Goal: Complete application form: Complete application form

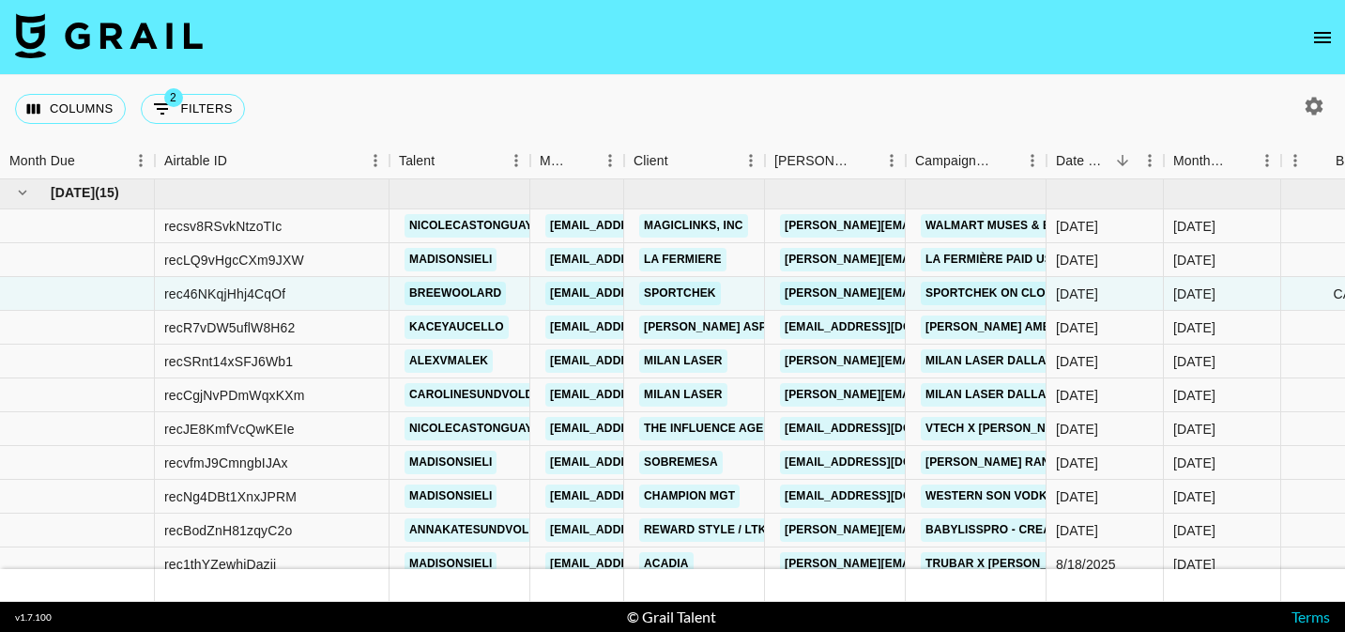
scroll to position [1226, 0]
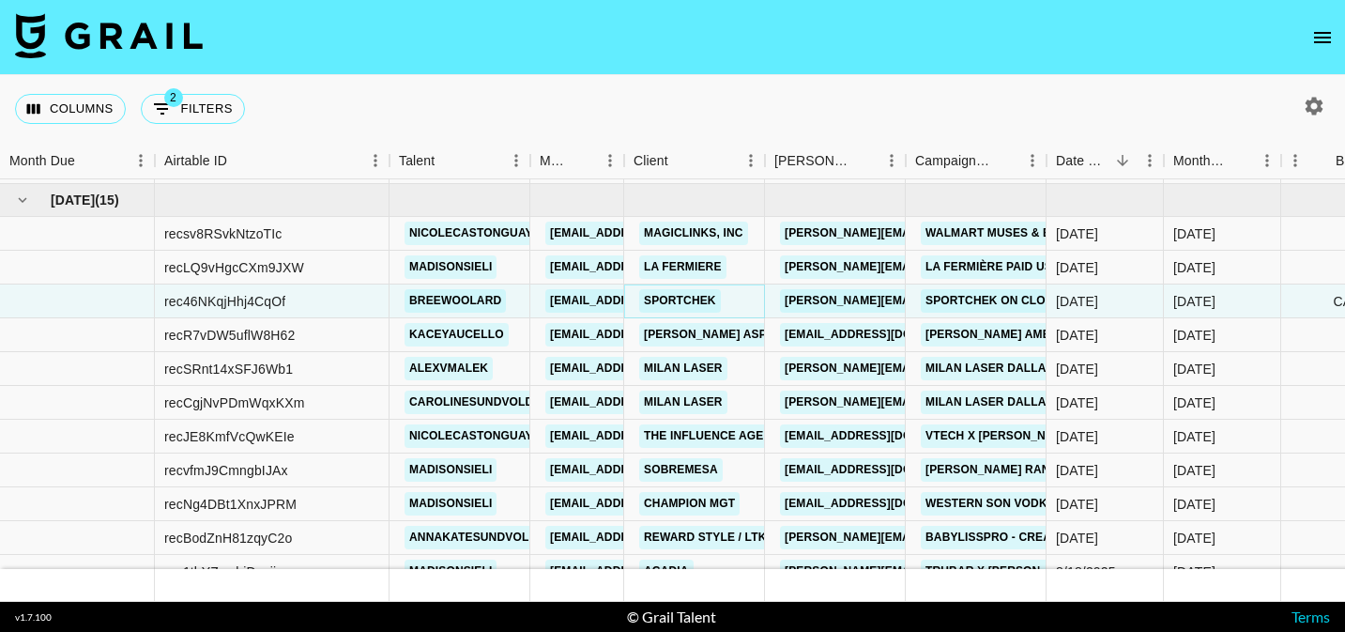
click at [700, 297] on link "SportChek" at bounding box center [680, 300] width 82 height 23
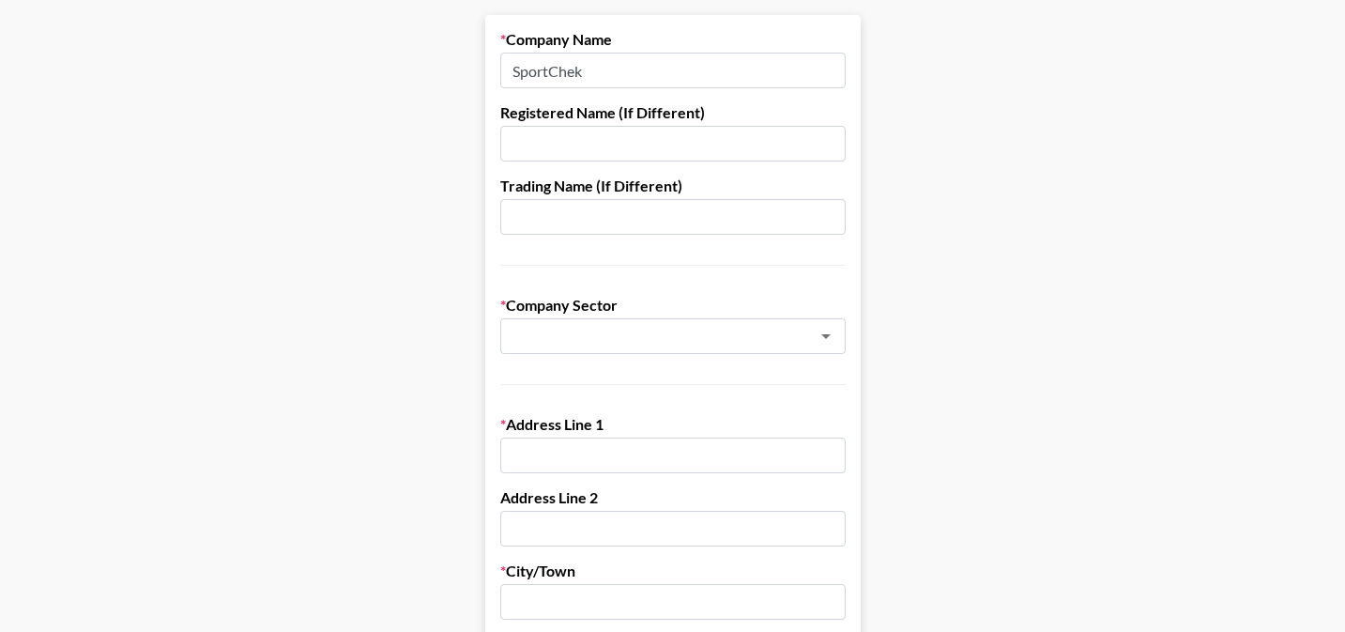
scroll to position [246, 0]
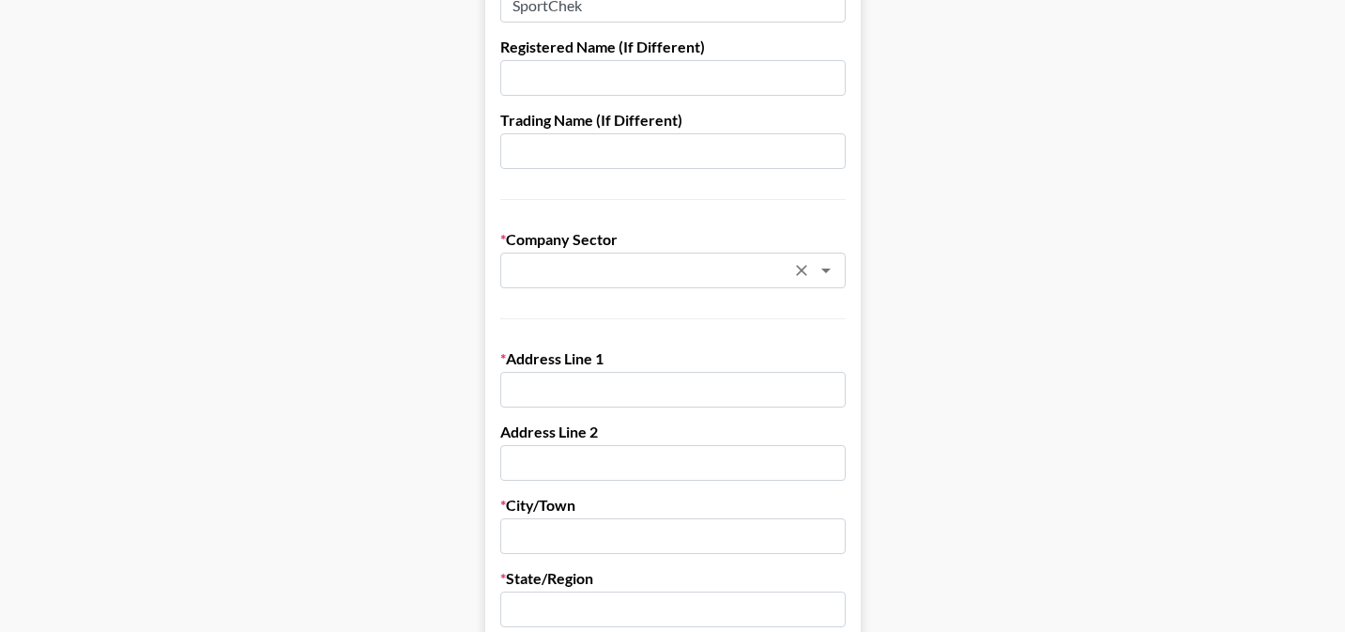
click at [662, 256] on div "​" at bounding box center [673, 271] width 346 height 36
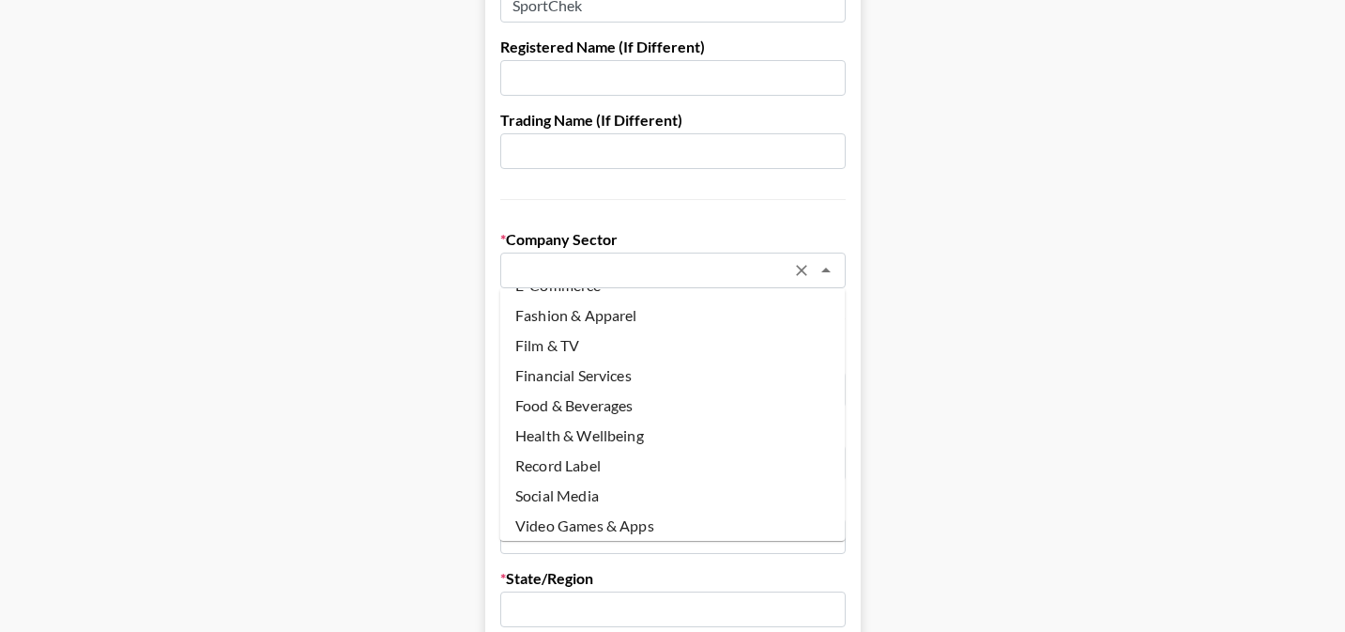
scroll to position [183, 0]
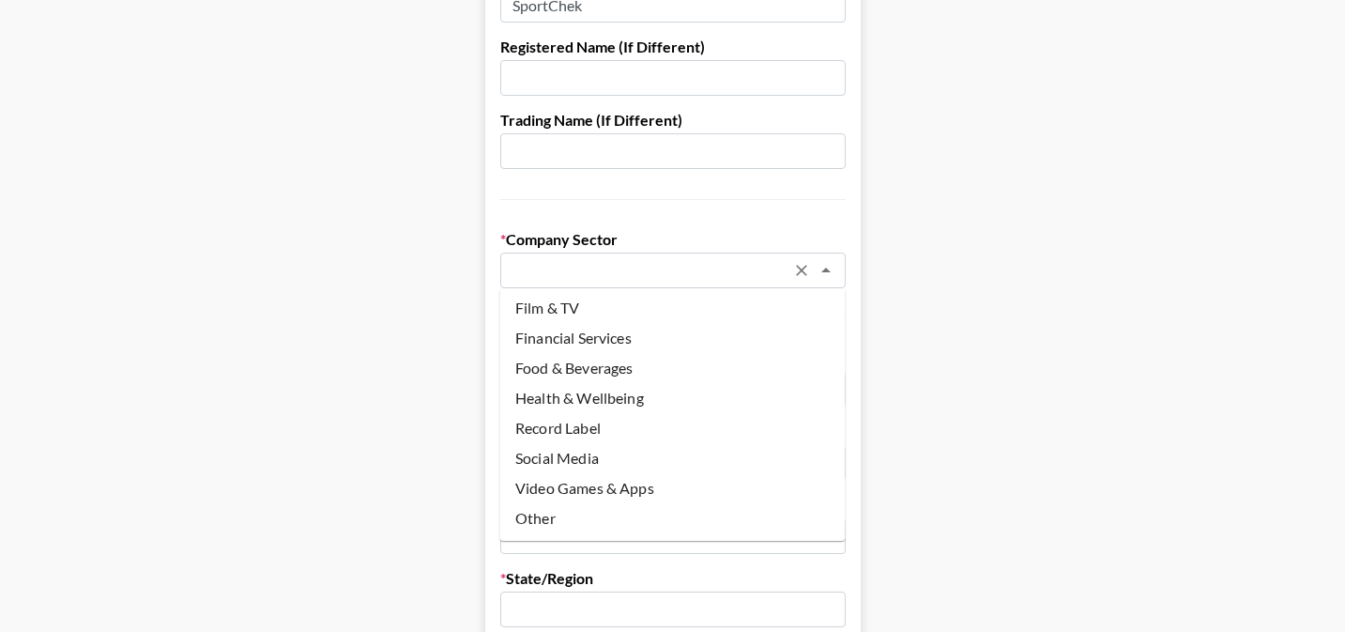
click at [602, 515] on li "Other" at bounding box center [673, 518] width 346 height 30
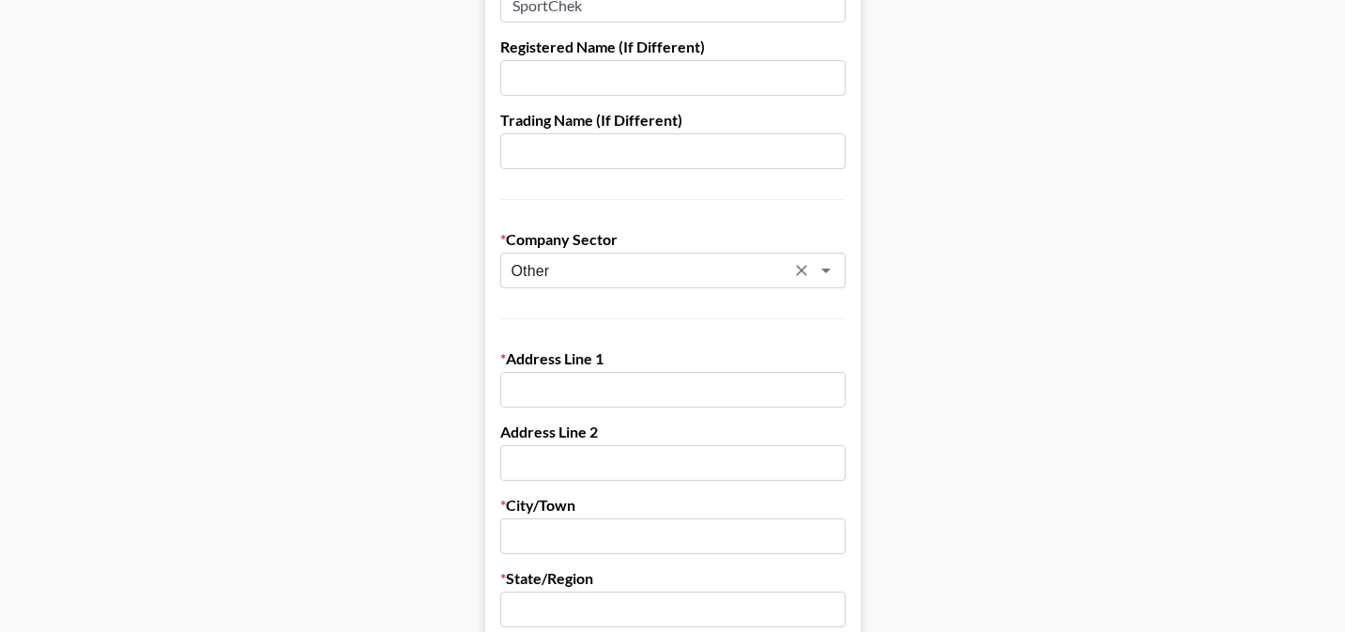
drag, startPoint x: 618, startPoint y: 273, endPoint x: 627, endPoint y: 272, distance: 9.4
click at [618, 273] on input "Other" at bounding box center [648, 271] width 273 height 22
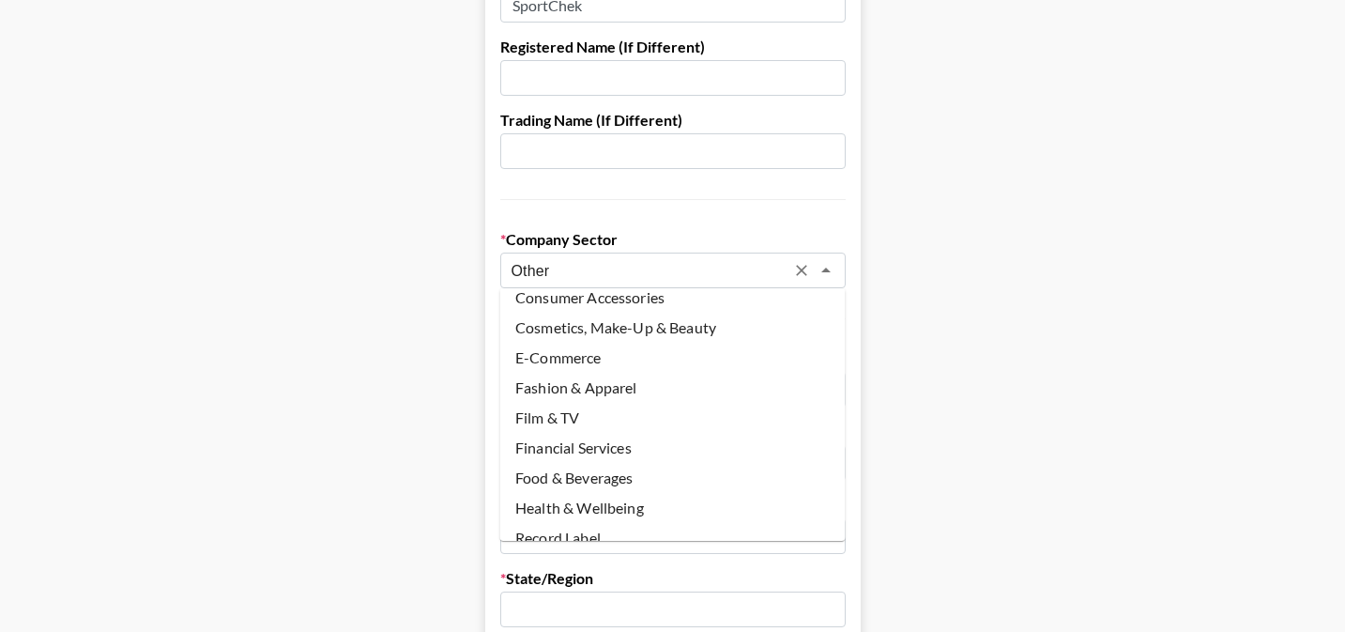
scroll to position [70, 0]
click at [666, 384] on li "Fashion & Apparel" at bounding box center [673, 391] width 346 height 30
type input "Fashion & Apparel"
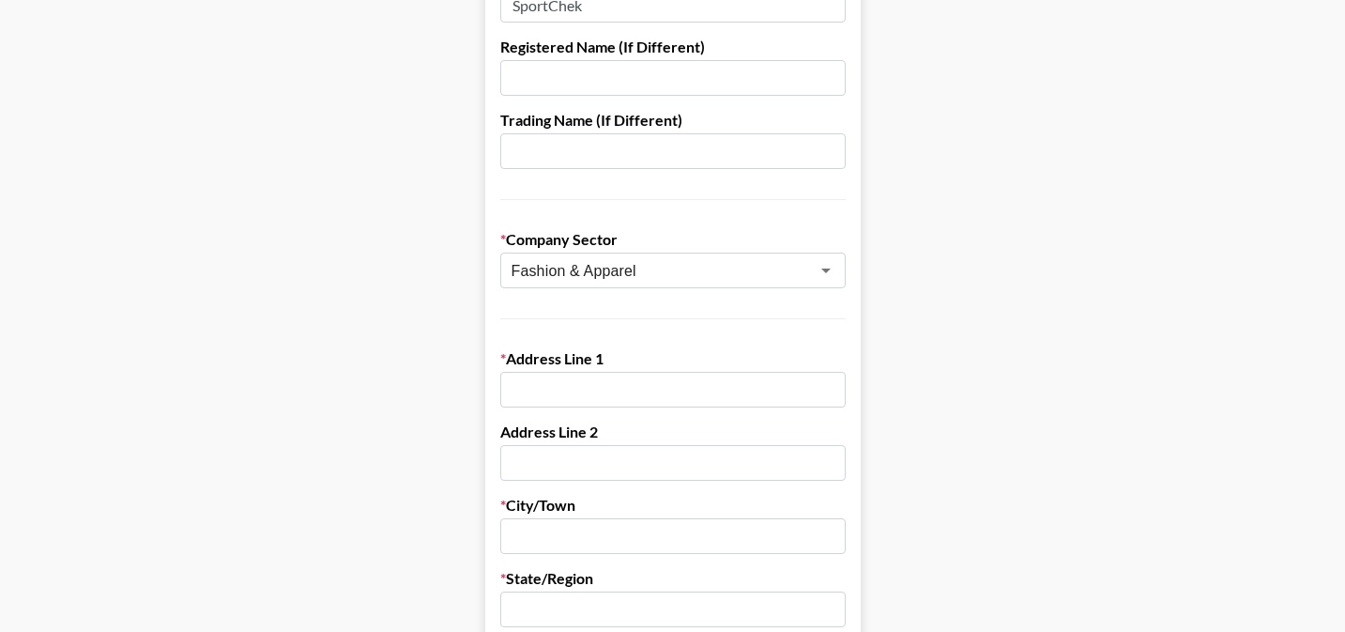
click at [629, 384] on input "text" at bounding box center [673, 390] width 346 height 36
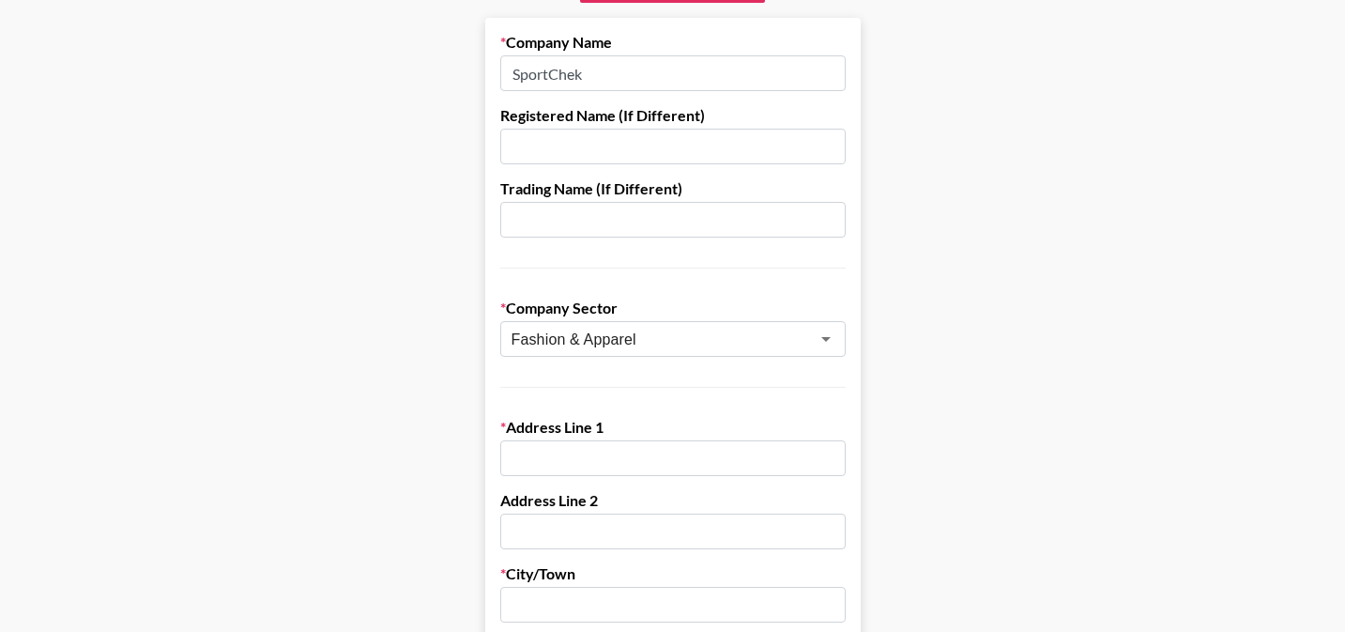
scroll to position [128, 0]
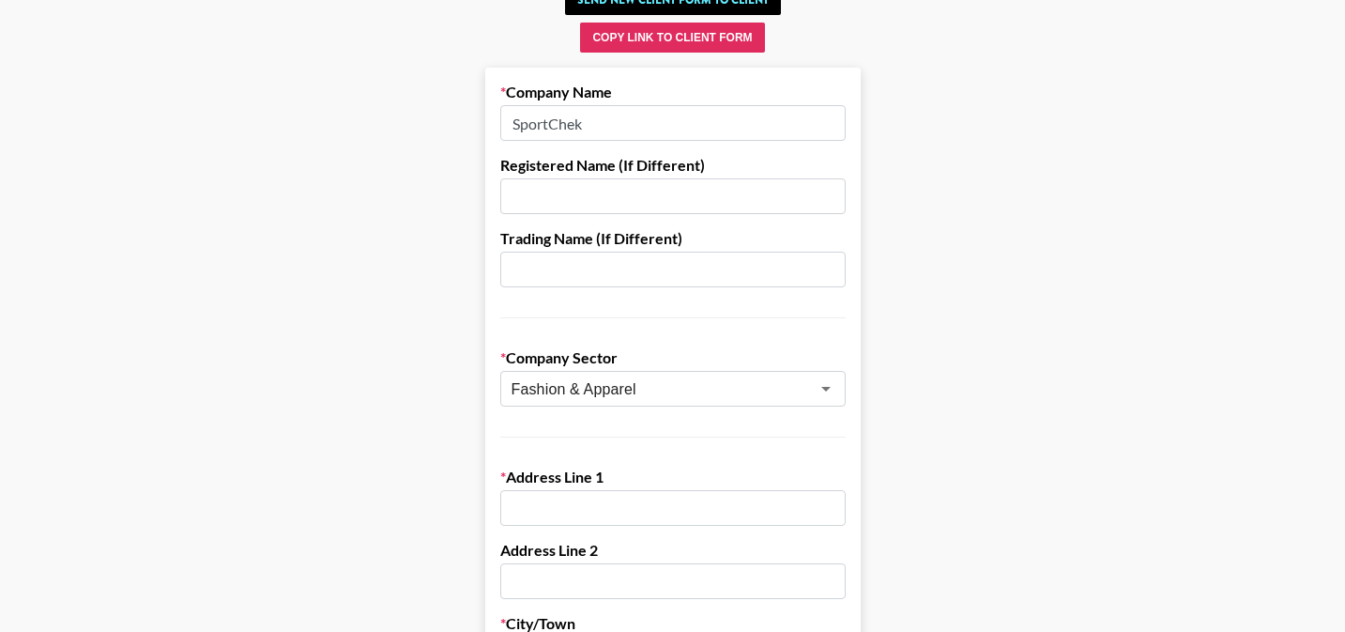
click at [577, 195] on input "text" at bounding box center [673, 196] width 346 height 36
paste input "Canadian Tire Corporation"
type input "Canadian Tire Corporation"
click at [589, 275] on input "text" at bounding box center [673, 270] width 346 height 36
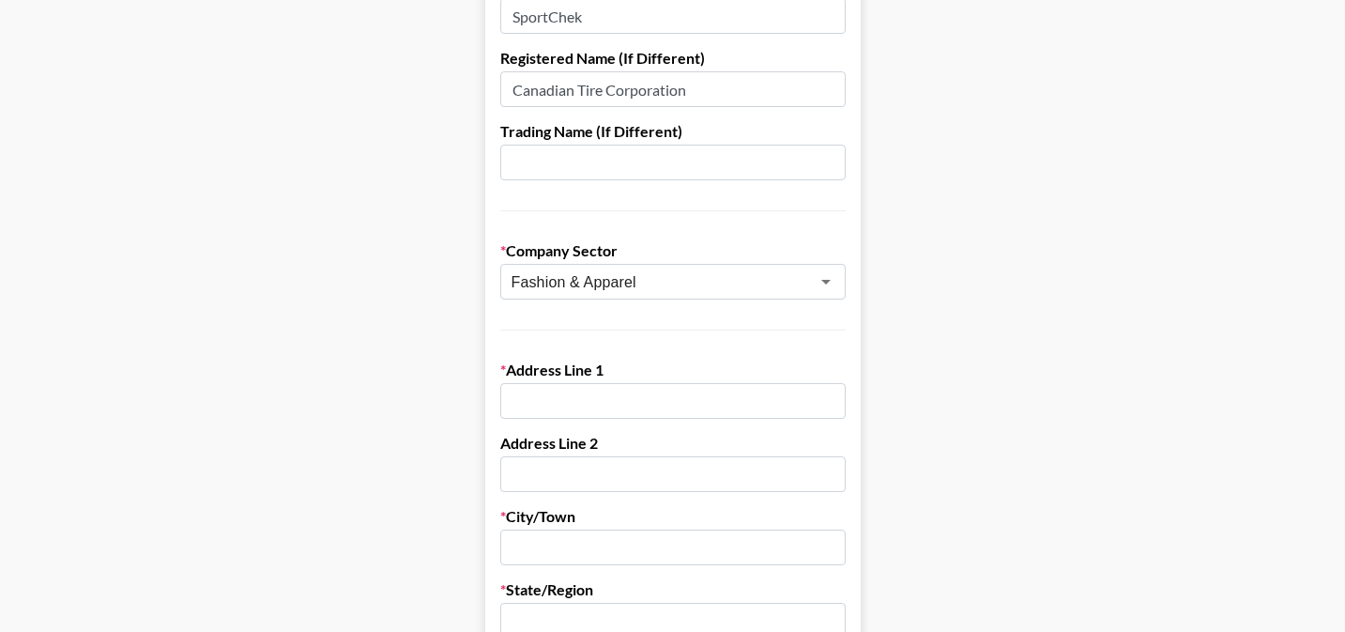
scroll to position [234, 0]
click at [803, 282] on icon "Clear" at bounding box center [801, 282] width 19 height 19
click at [837, 289] on div "​" at bounding box center [673, 283] width 346 height 36
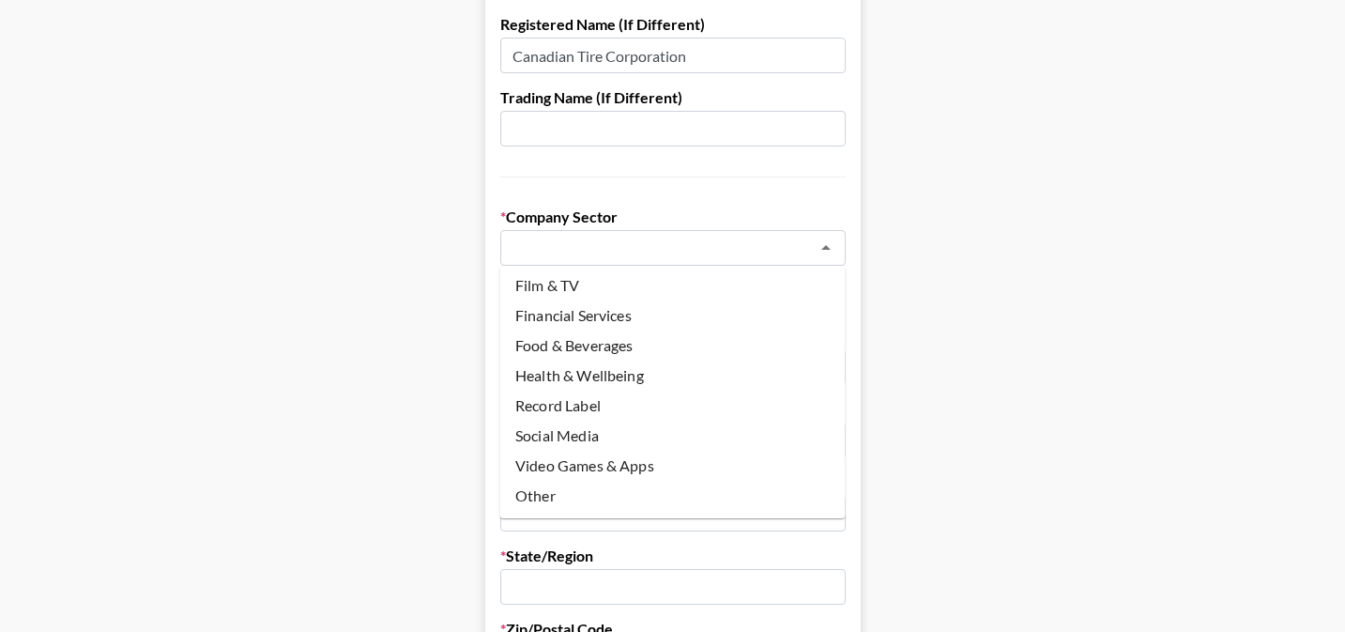
scroll to position [285, 0]
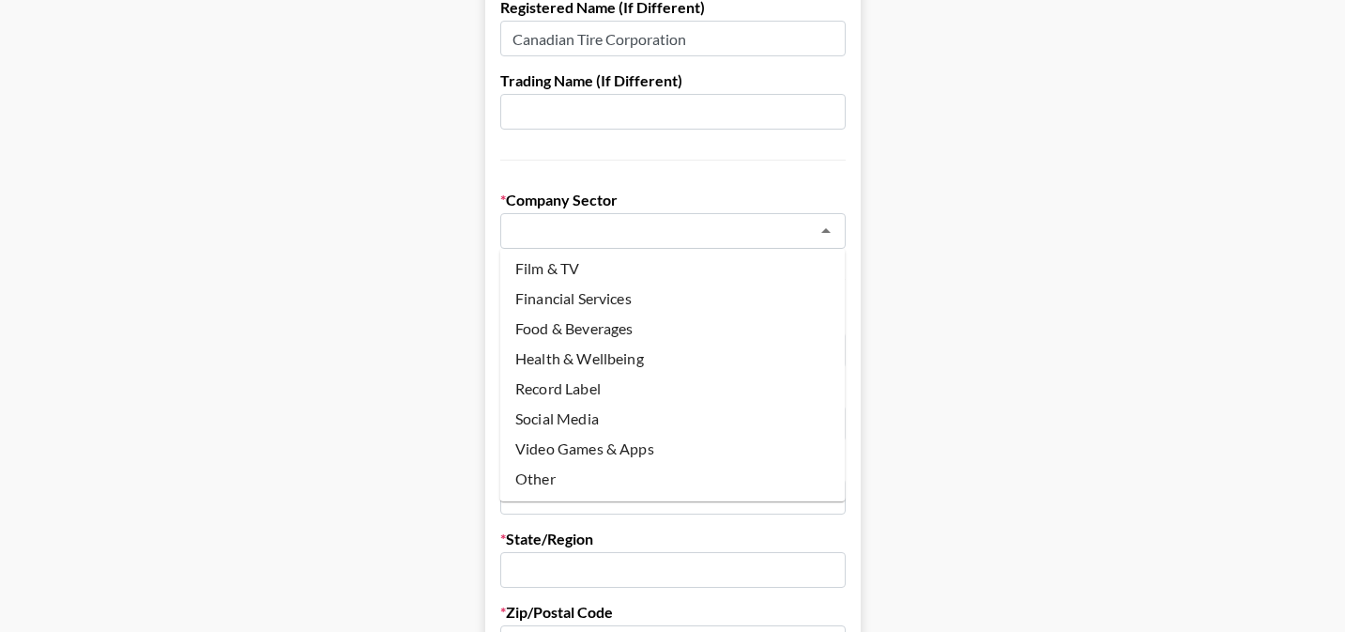
click at [657, 361] on li "Health & Wellbeing" at bounding box center [673, 359] width 346 height 30
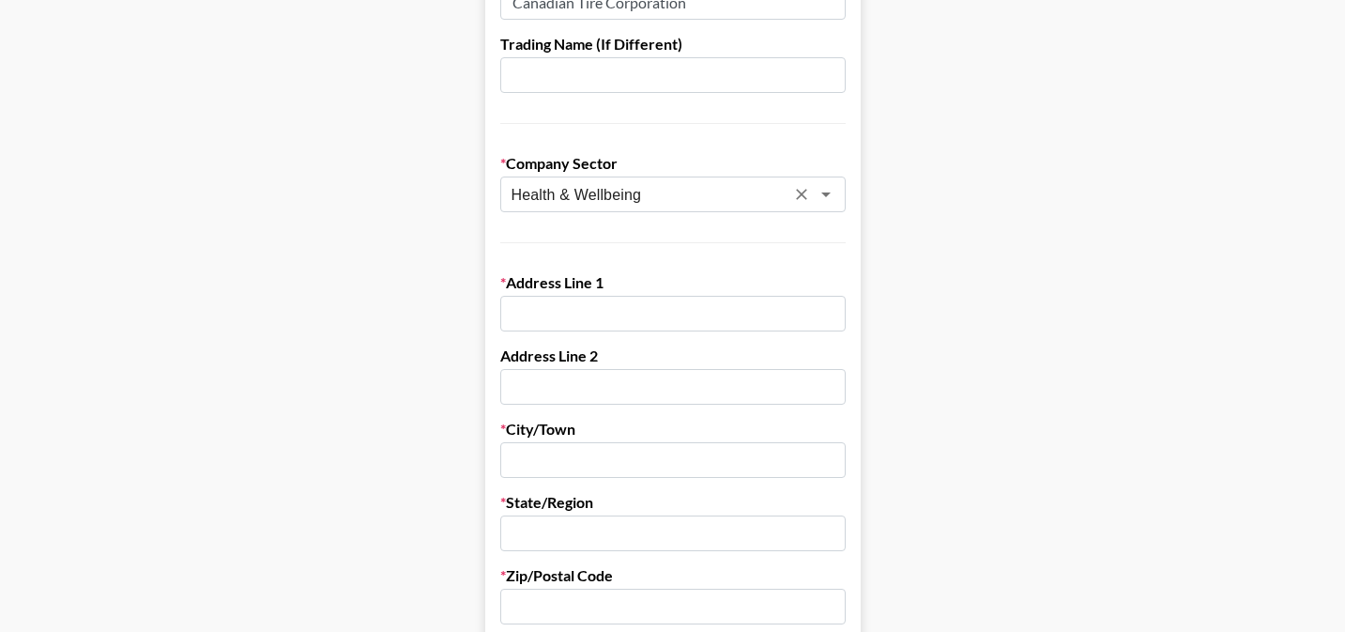
scroll to position [337, 0]
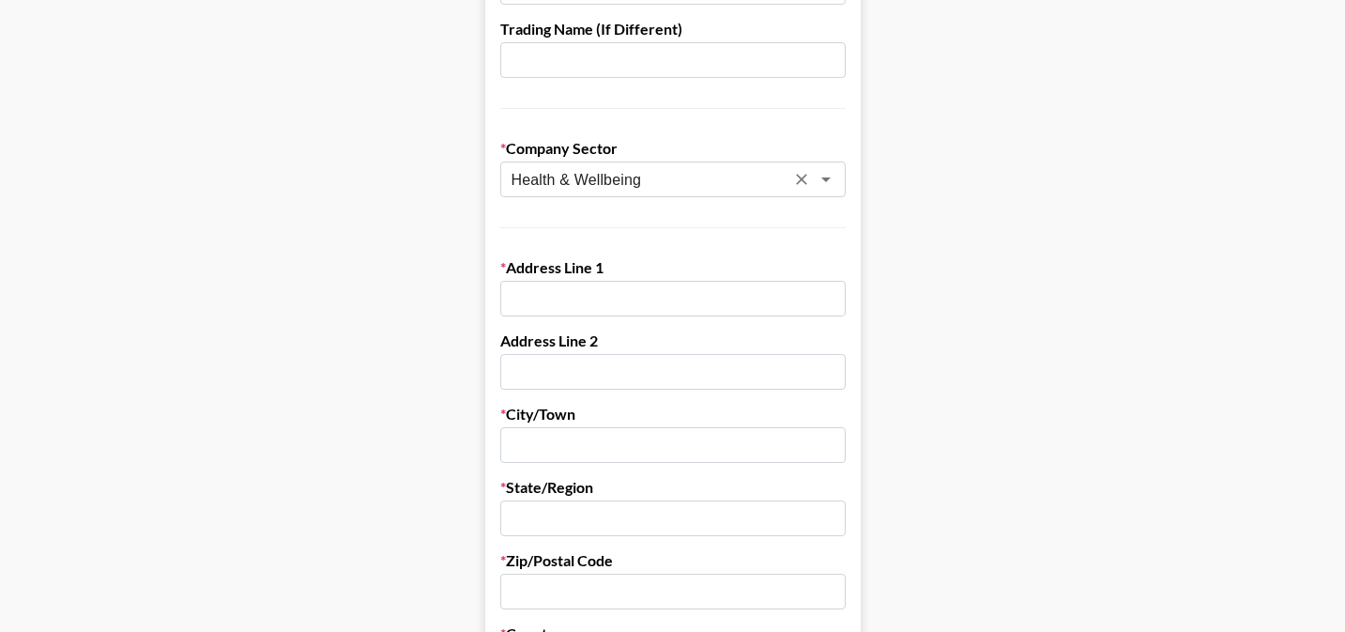
paste input "2180 Yonge St"
drag, startPoint x: 642, startPoint y: 178, endPoint x: 949, endPoint y: 177, distance: 307.0
type input "Health & Wellbeing"
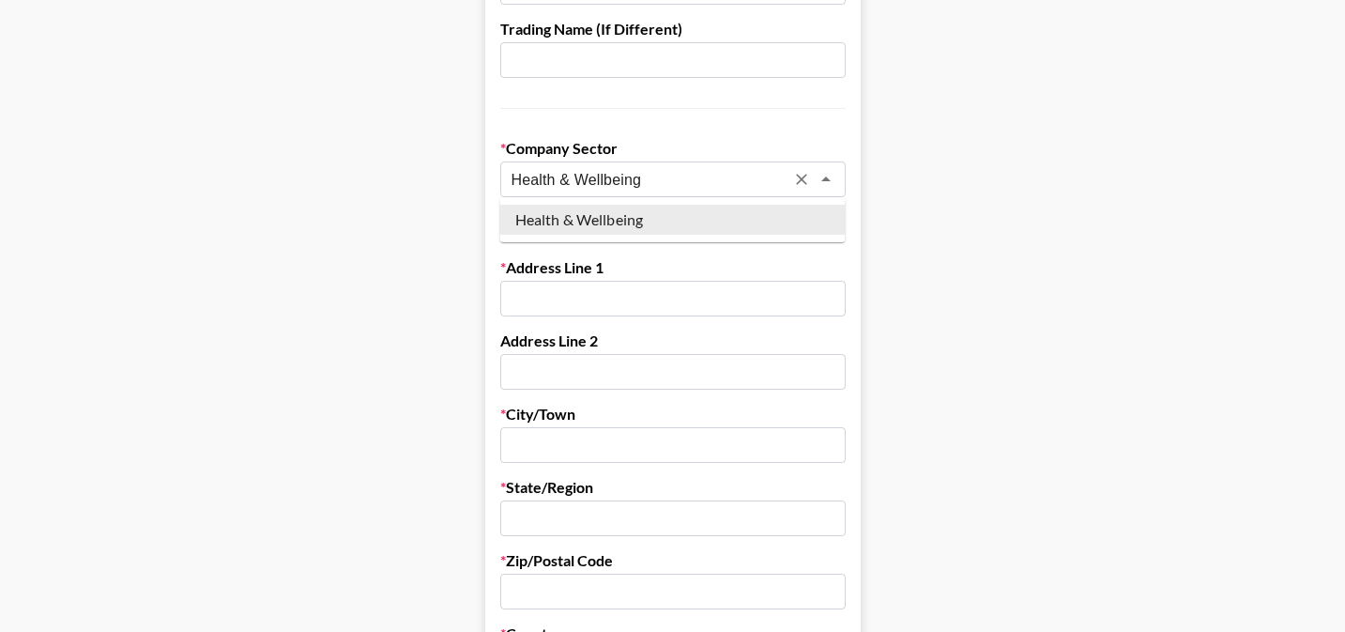
click at [648, 225] on li "Health & Wellbeing" at bounding box center [673, 220] width 346 height 30
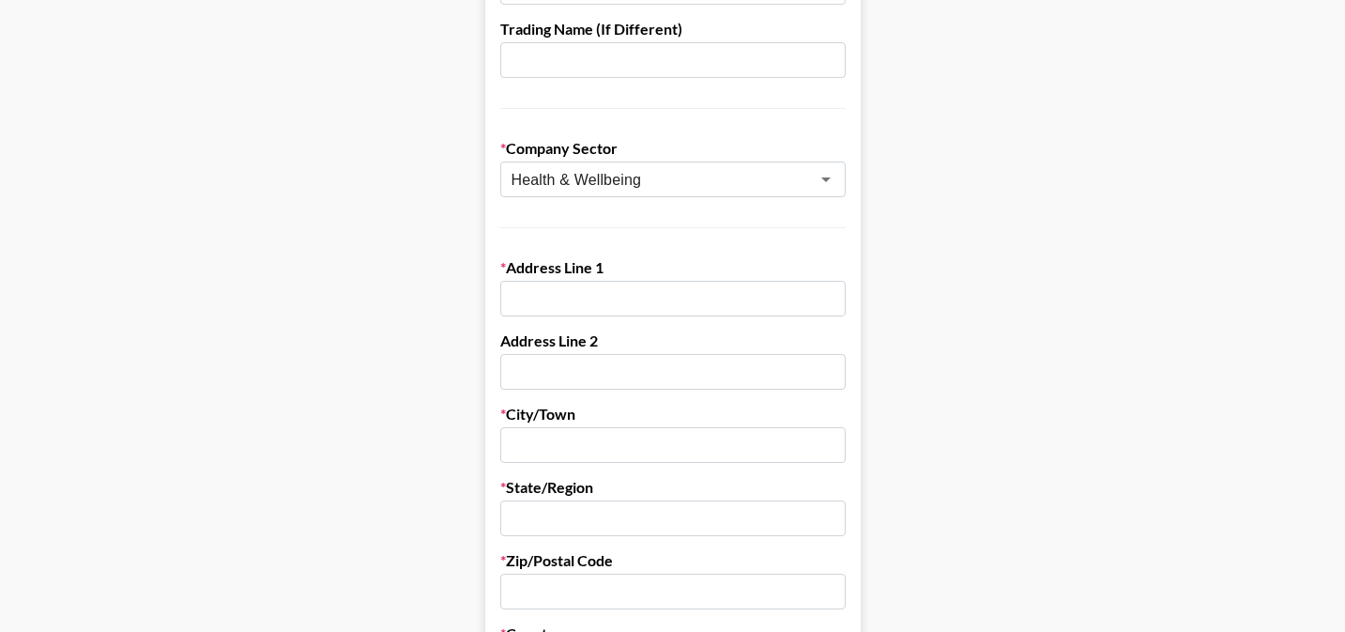
click at [641, 313] on input "text" at bounding box center [673, 299] width 346 height 36
paste input "2180 Yonge St"
type input "2180 Yonge St"
click at [572, 436] on input "text" at bounding box center [673, 445] width 346 height 36
paste input "Toronto, ON M4P 2V8"
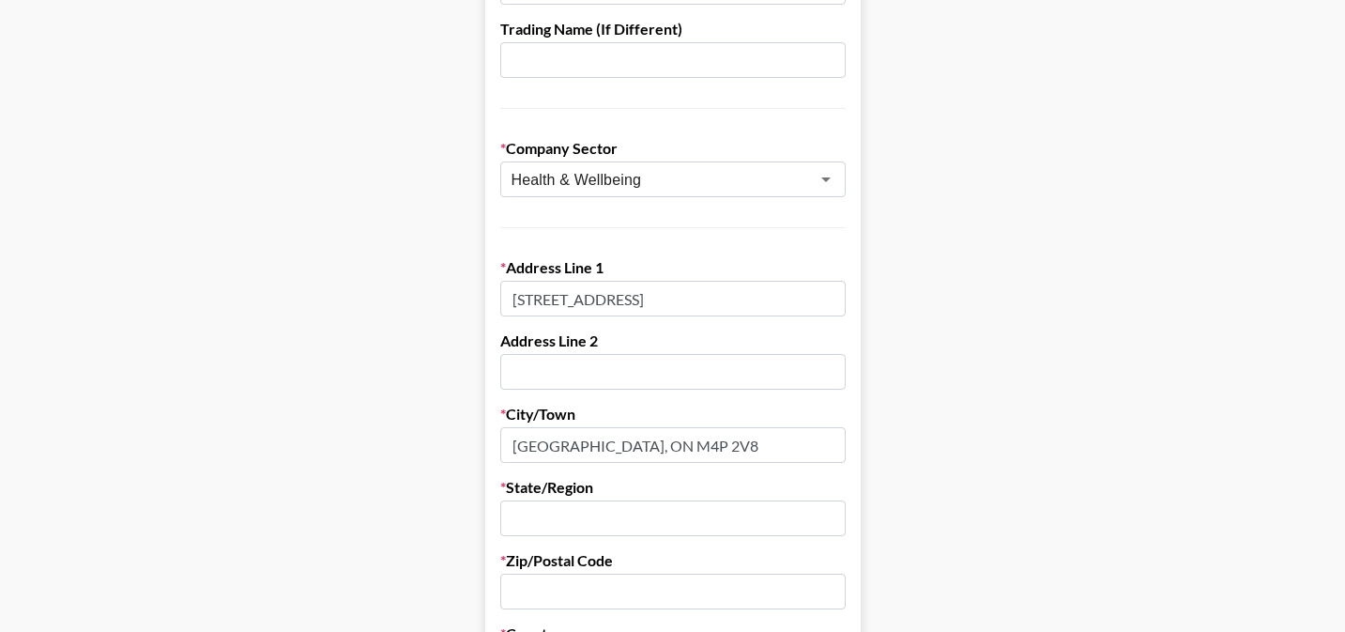
drag, startPoint x: 573, startPoint y: 444, endPoint x: 732, endPoint y: 444, distance: 159.6
click at [732, 444] on input "Toronto, ON M4P 2V8" at bounding box center [673, 445] width 346 height 36
type input "Toronto"
click at [567, 515] on input "text" at bounding box center [673, 518] width 346 height 36
type input "ON"
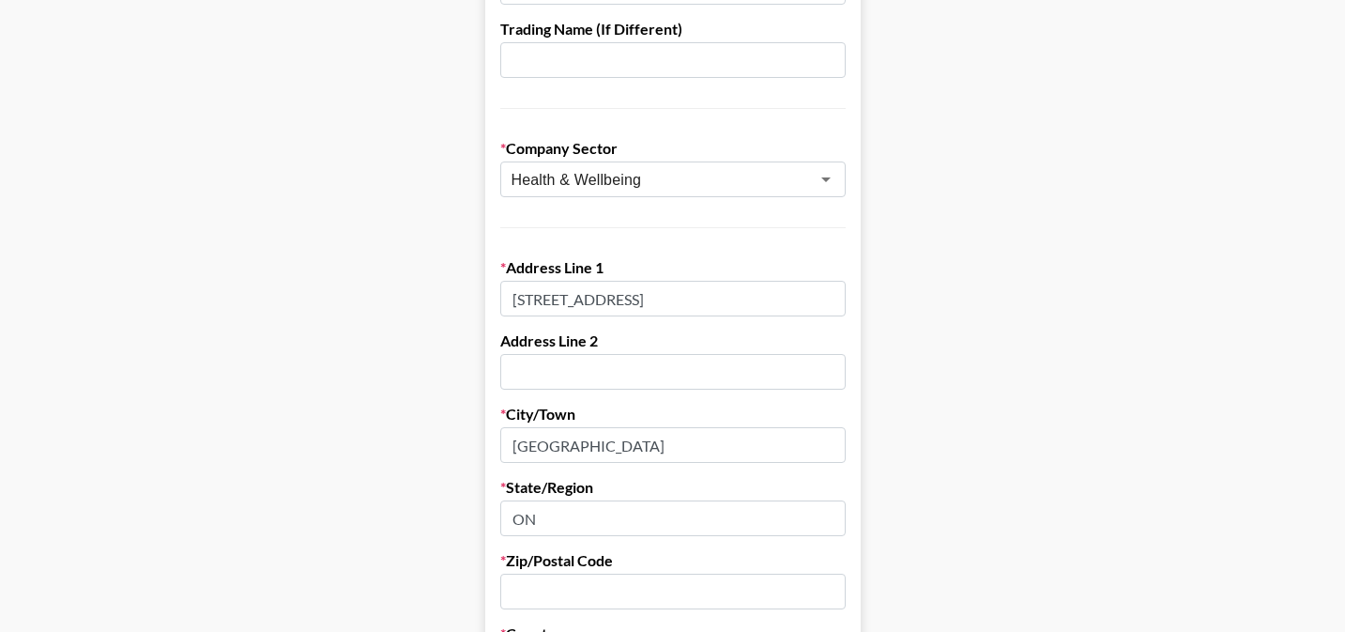
click at [557, 586] on input "text" at bounding box center [673, 592] width 346 height 36
paste input "ON M4P 2V8"
drag, startPoint x: 542, startPoint y: 592, endPoint x: 417, endPoint y: 588, distance: 125.0
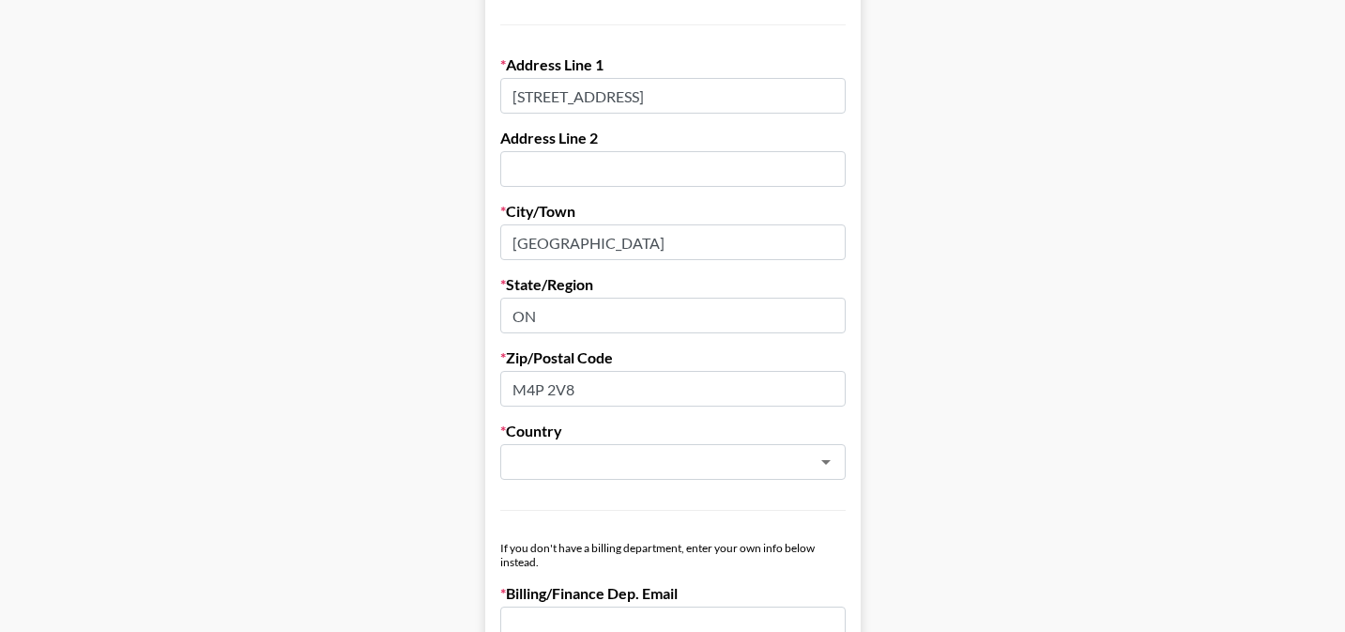
scroll to position [542, 0]
type input "M4P 2V8"
click at [553, 486] on form "Company Name SportChek Registered Name (If Different) Canadian Tire Corporation…" at bounding box center [673, 576] width 376 height 1844
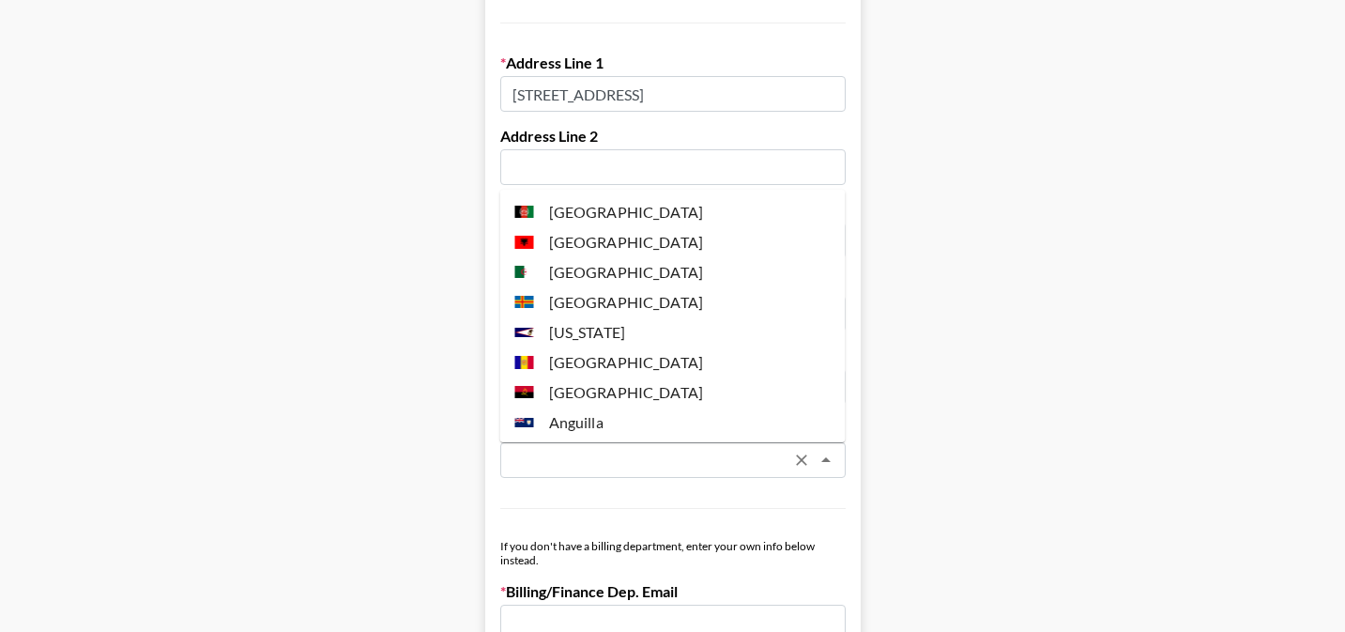
click at [553, 463] on input "text" at bounding box center [648, 461] width 273 height 22
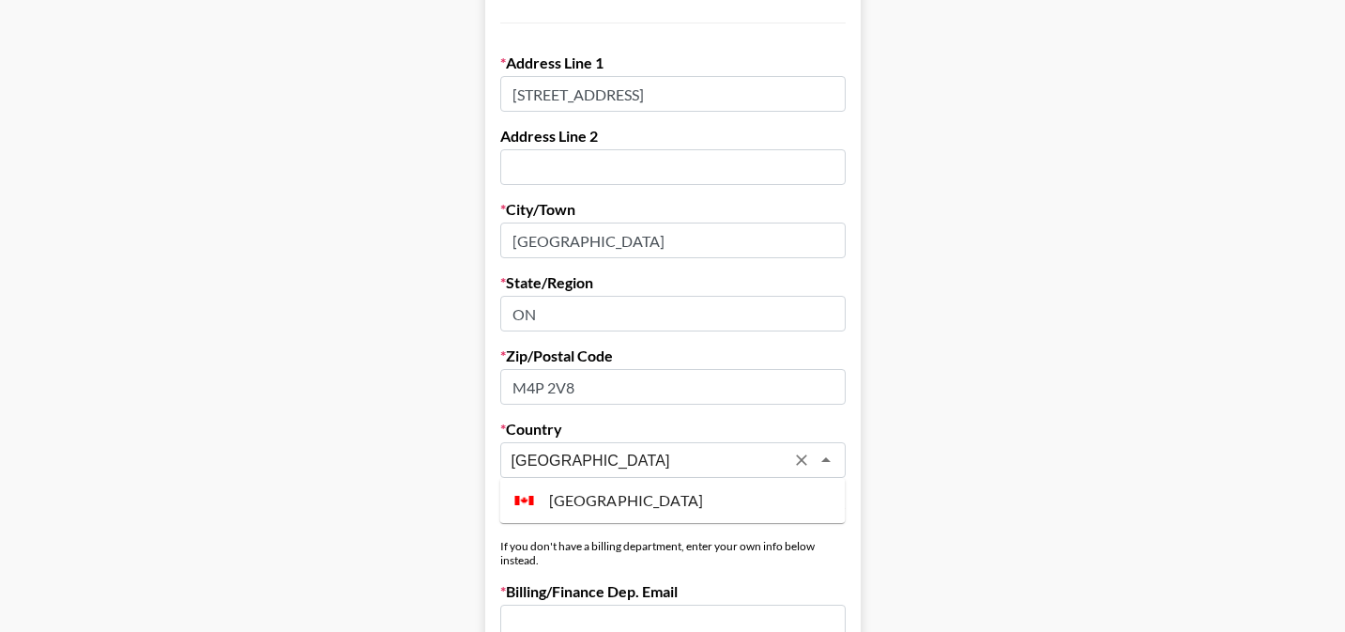
click at [603, 501] on li "Canada" at bounding box center [673, 500] width 346 height 30
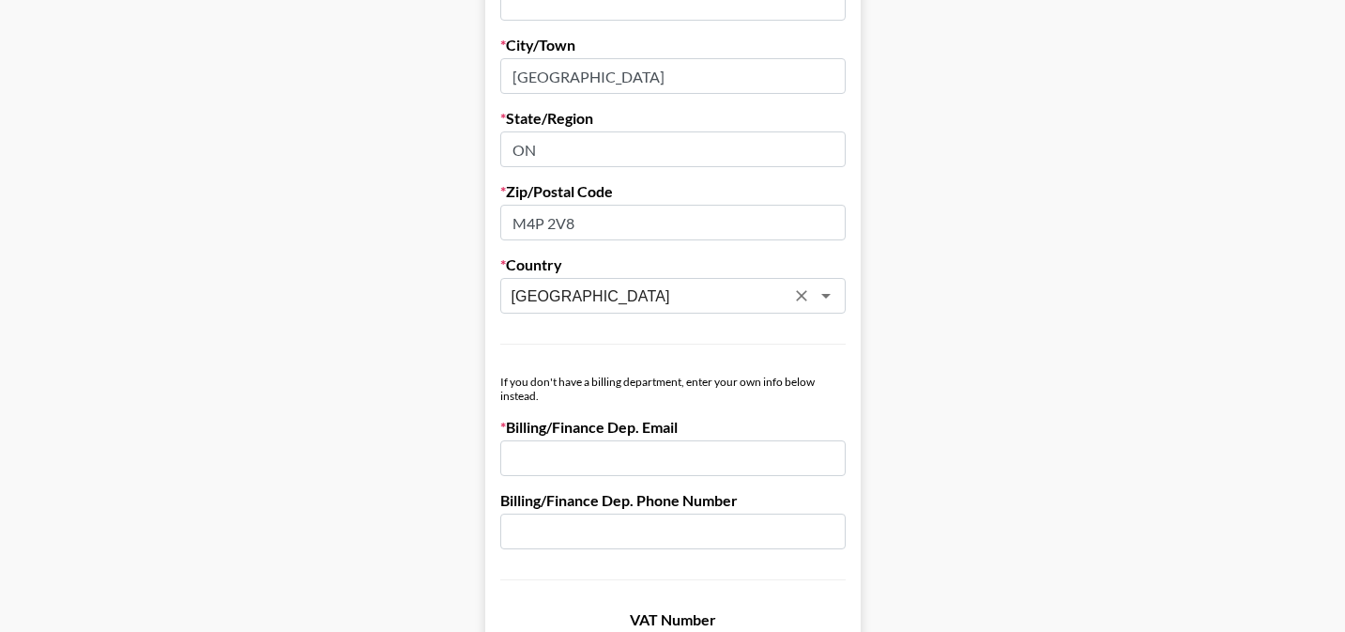
type input "Canada"
click at [598, 453] on input "email" at bounding box center [673, 458] width 346 height 36
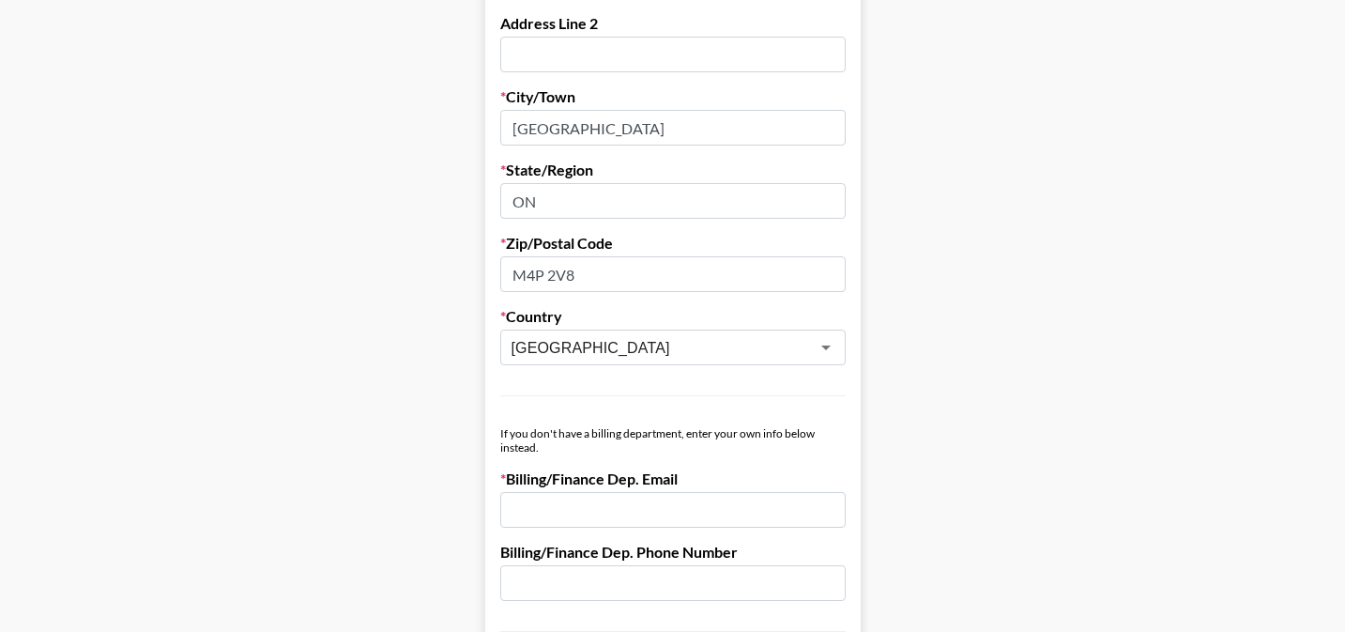
scroll to position [71, 0]
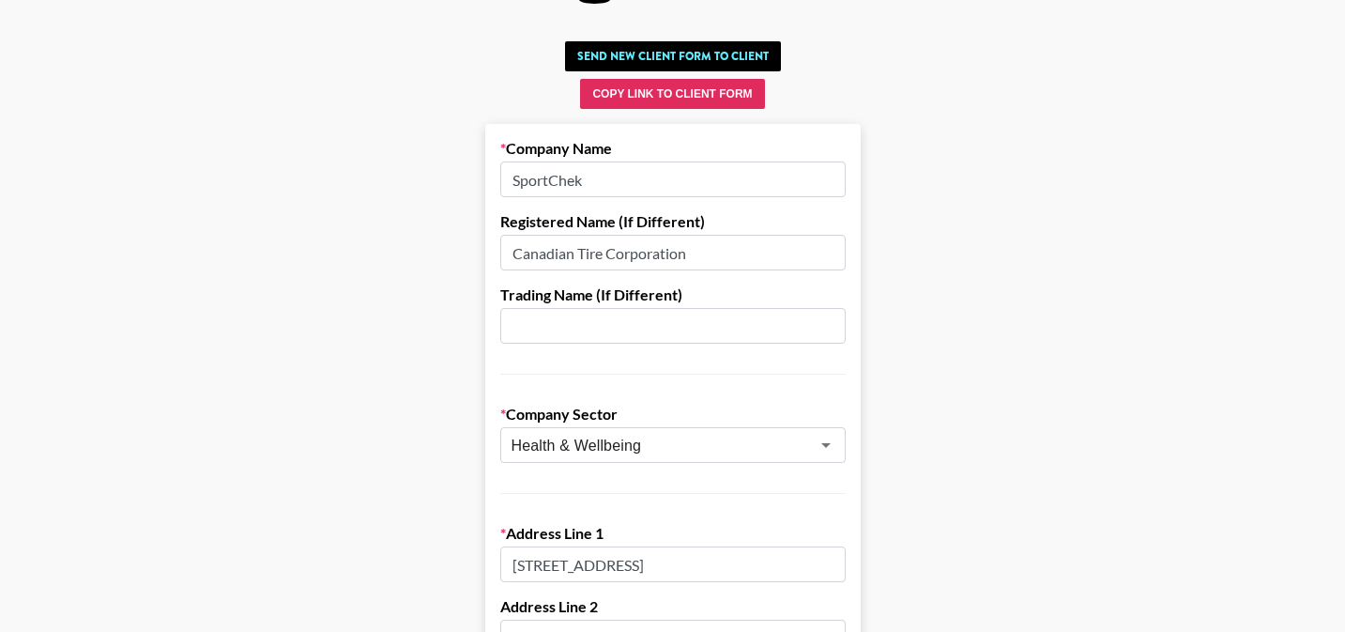
click at [607, 266] on input "Canadian Tire Corporation" at bounding box center [673, 253] width 346 height 36
paste input "FGL Sports Ltd"
type input "FGL Sports Ltd"
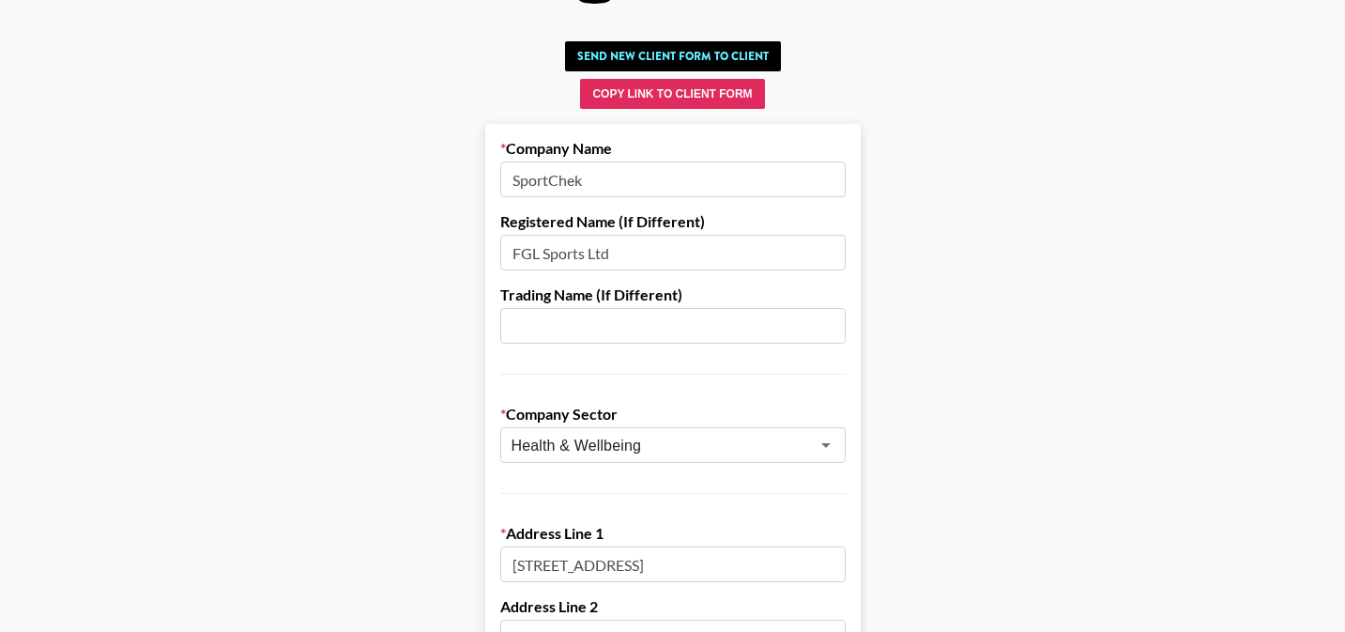
click at [582, 311] on input "text" at bounding box center [673, 326] width 346 height 36
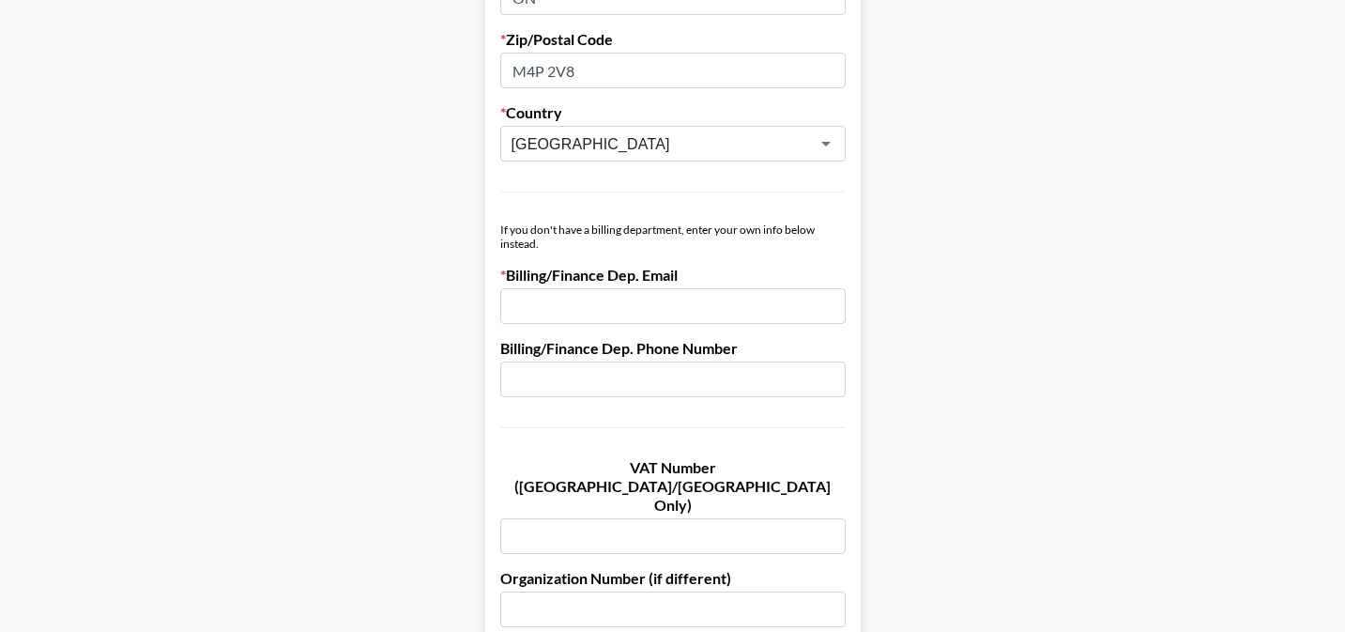
scroll to position [859, 0]
click at [578, 305] on input "email" at bounding box center [673, 305] width 346 height 36
paste input "[PERSON_NAME][EMAIL_ADDRESS][PERSON_NAME][DOMAIN_NAME]"
type input "[PERSON_NAME][EMAIL_ADDRESS][PERSON_NAME][DOMAIN_NAME]"
click at [571, 387] on input "text" at bounding box center [673, 379] width 346 height 36
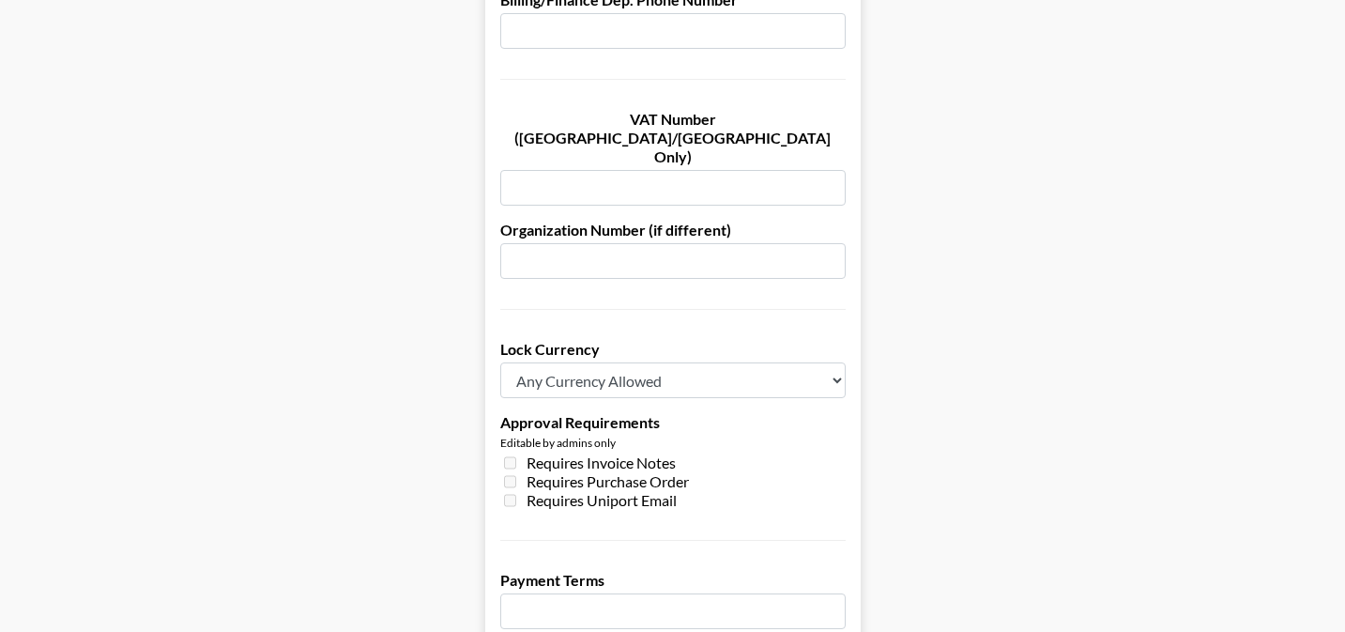
scroll to position [1230, 0]
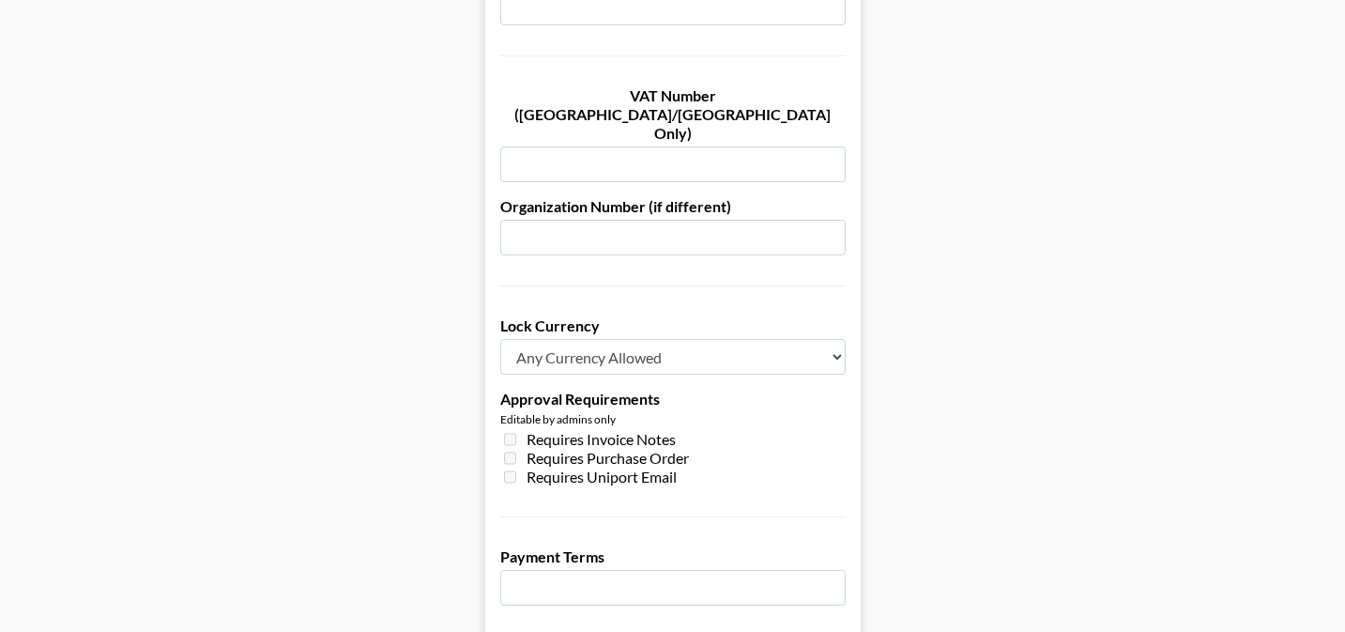
click at [561, 339] on select "Any Currency Allowed USD GBP EUR CAD AUD" at bounding box center [673, 357] width 346 height 36
select select "CAD"
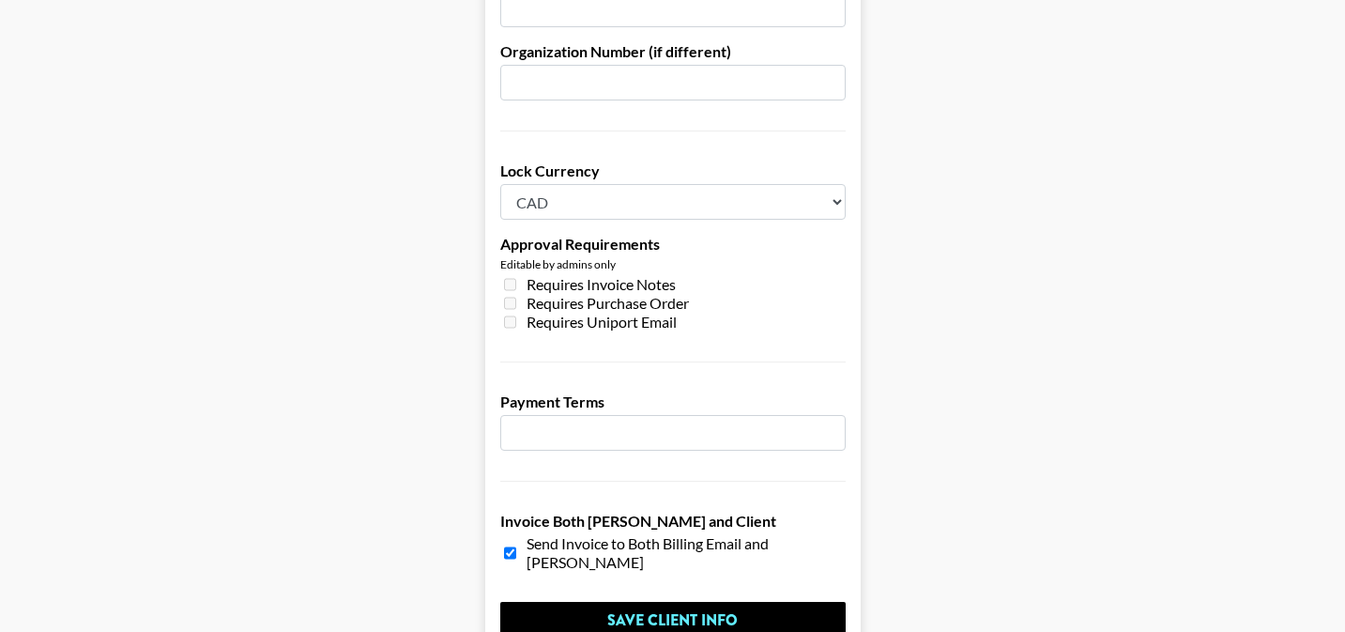
scroll to position [1395, 0]
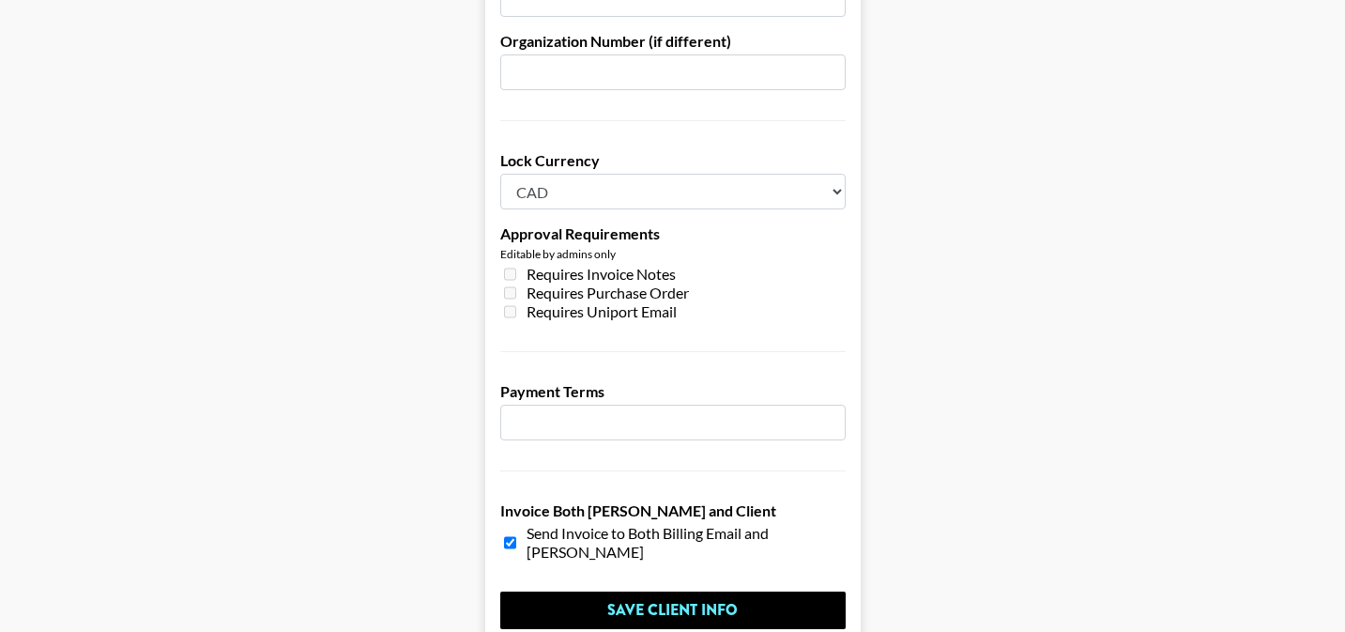
click at [581, 405] on input "number" at bounding box center [673, 423] width 346 height 36
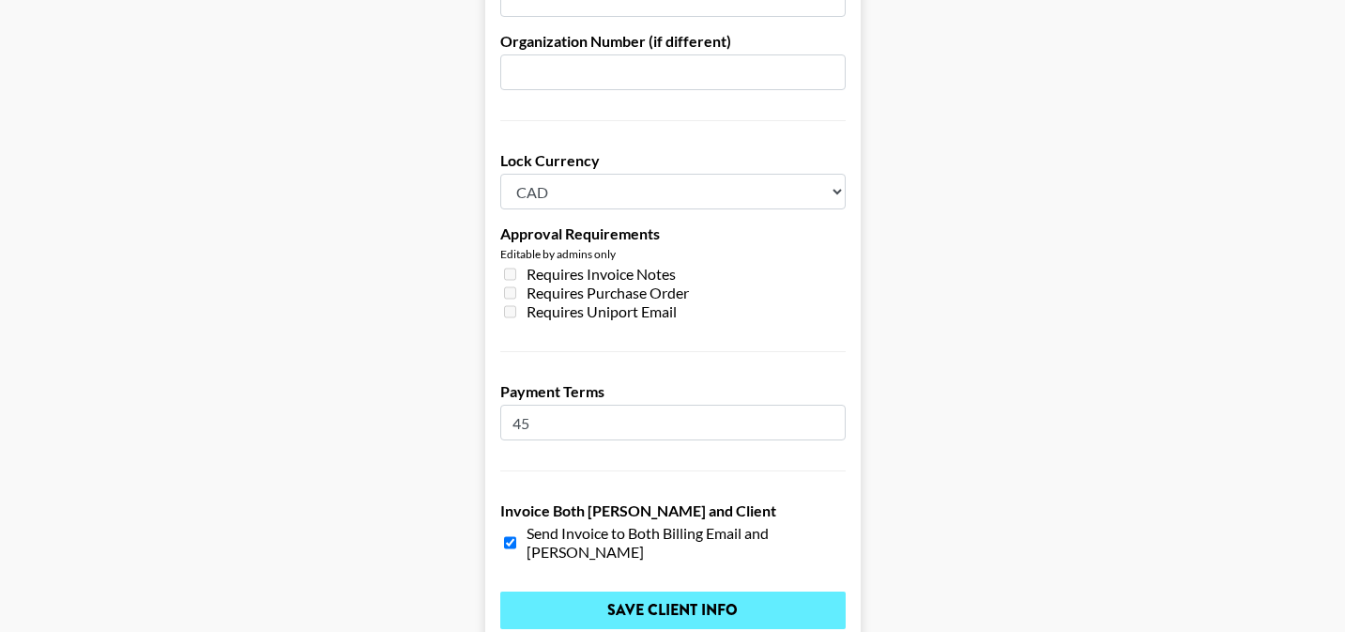
type input "45"
click at [626, 592] on input "Save Client Info" at bounding box center [673, 611] width 346 height 38
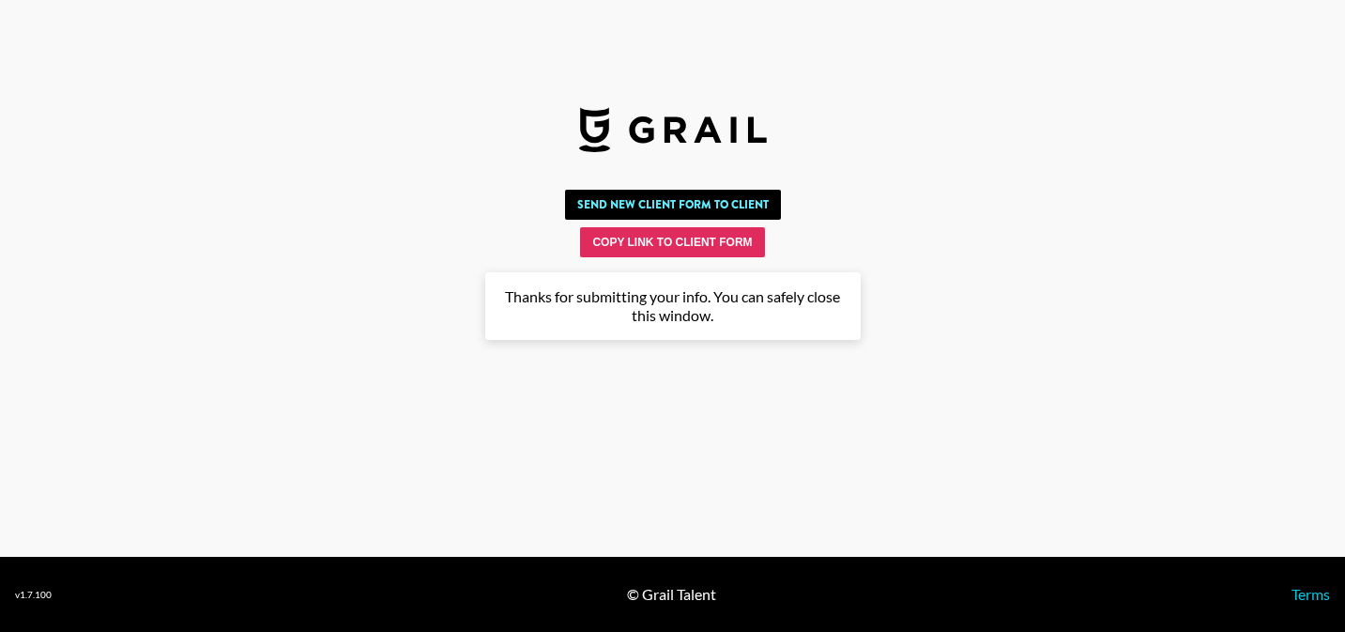
scroll to position [0, 0]
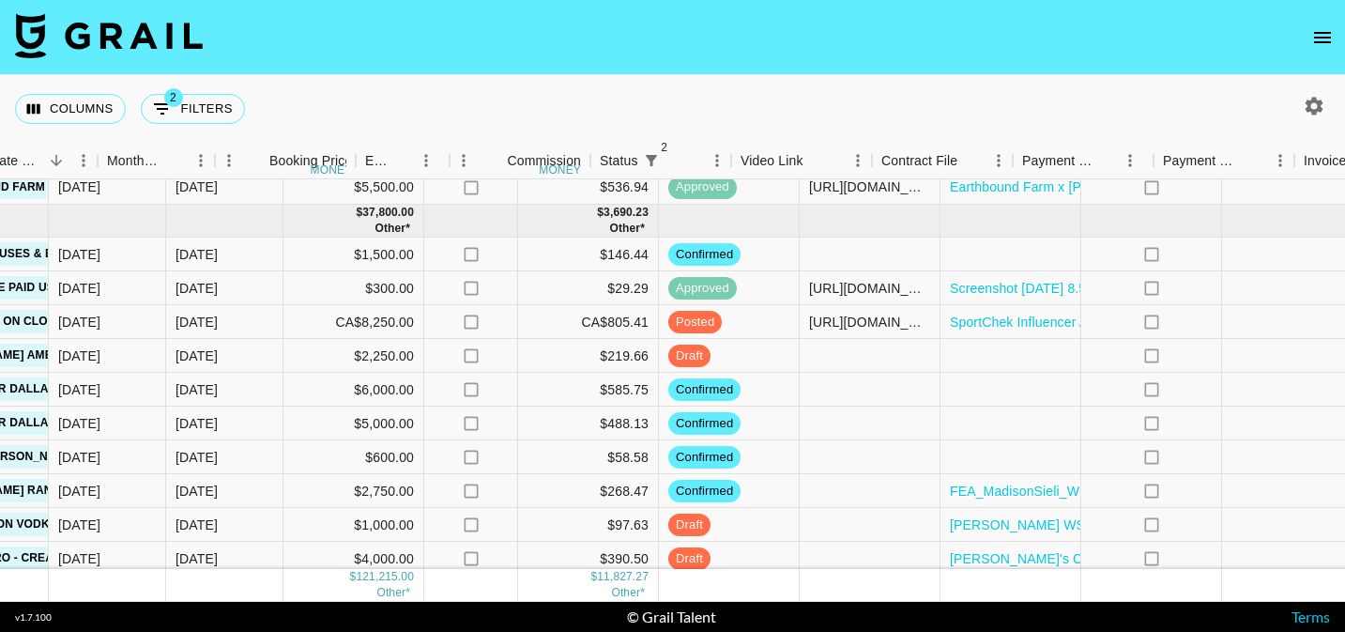
scroll to position [1206, 1232]
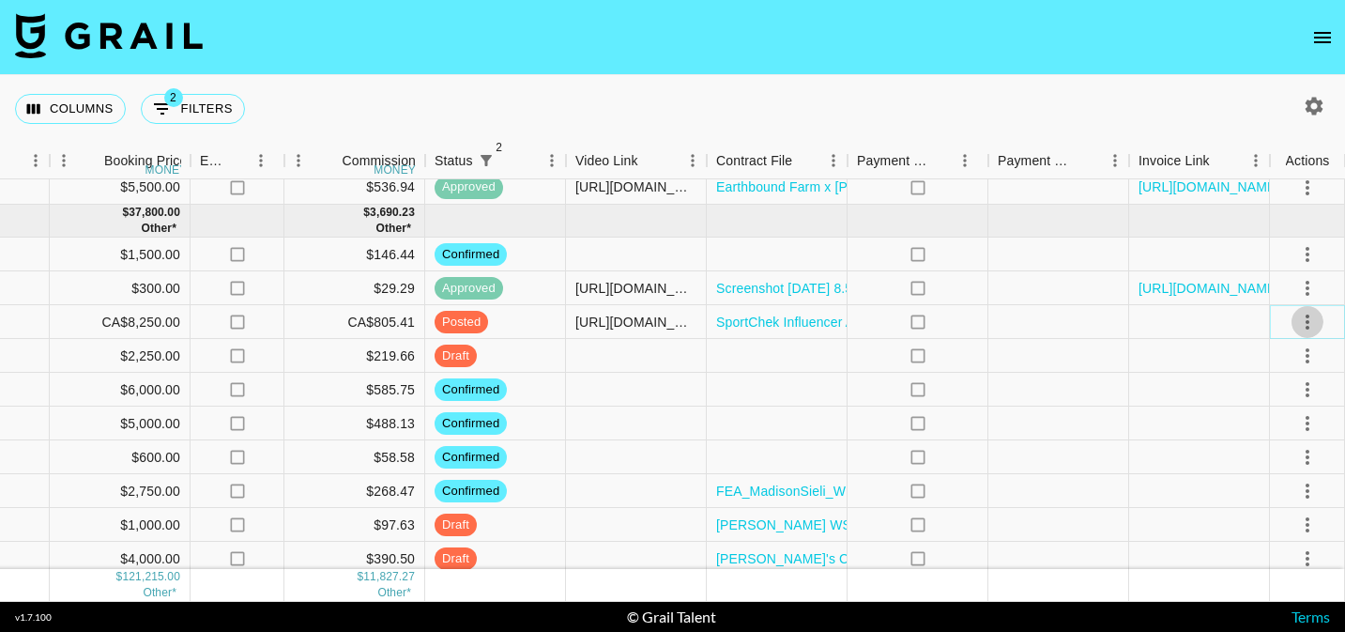
click at [1302, 329] on icon "select merge strategy" at bounding box center [1308, 322] width 23 height 23
click at [1257, 500] on div "Approve" at bounding box center [1266, 497] width 57 height 23
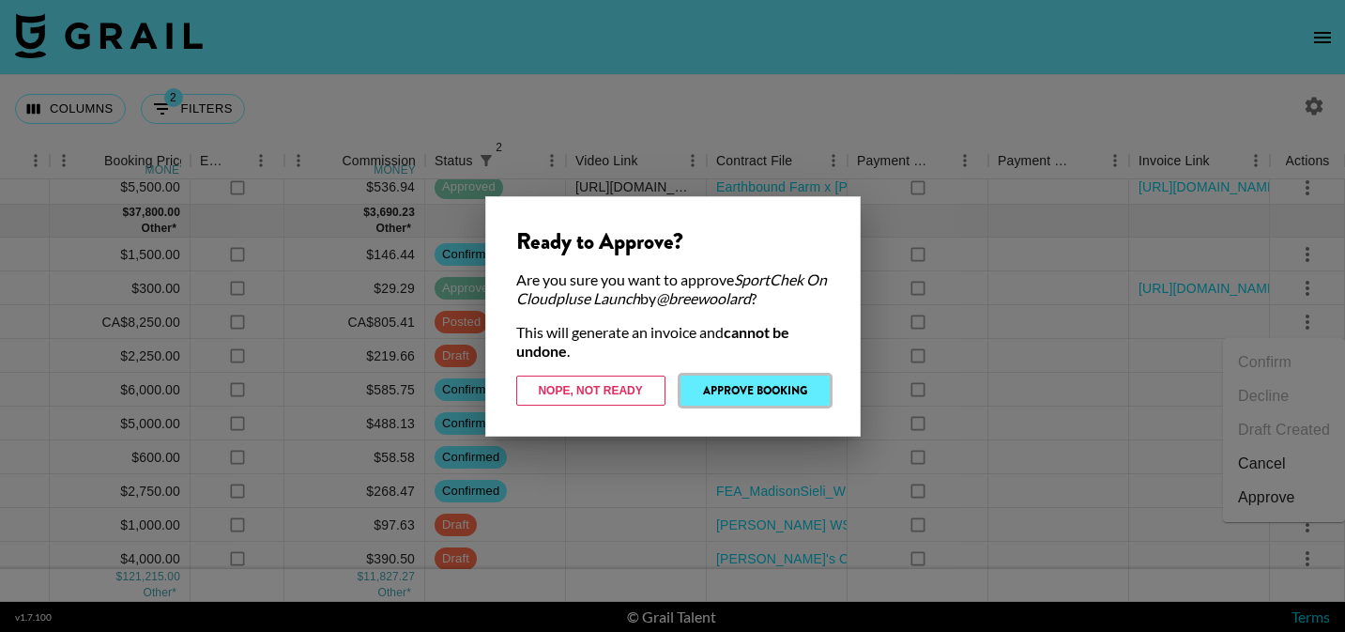
click at [743, 390] on button "Approve Booking" at bounding box center [755, 391] width 149 height 30
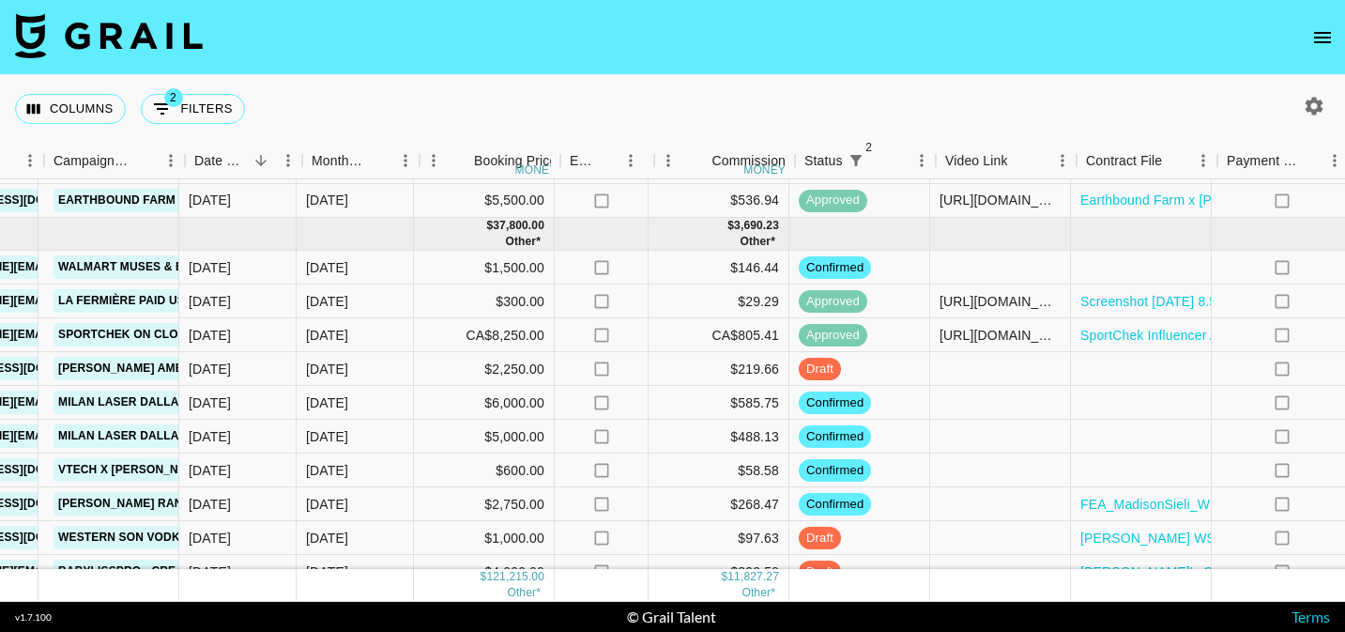
scroll to position [1192, 870]
